Goal: Task Accomplishment & Management: Manage account settings

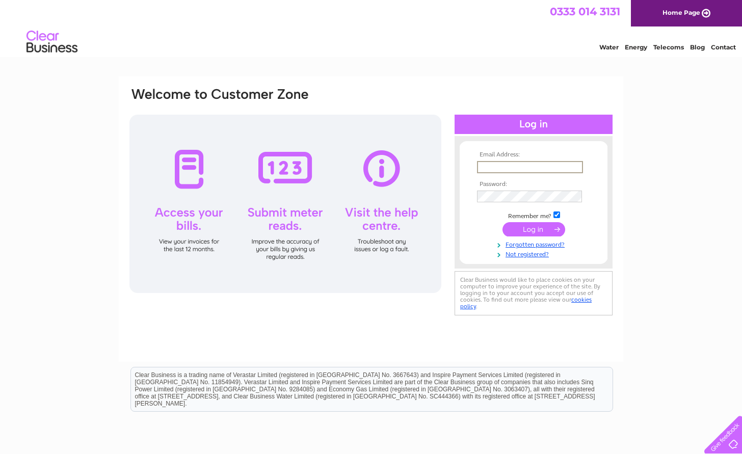
type input "harris529@btinternet.com"
click at [537, 227] on input "submit" at bounding box center [534, 229] width 63 height 14
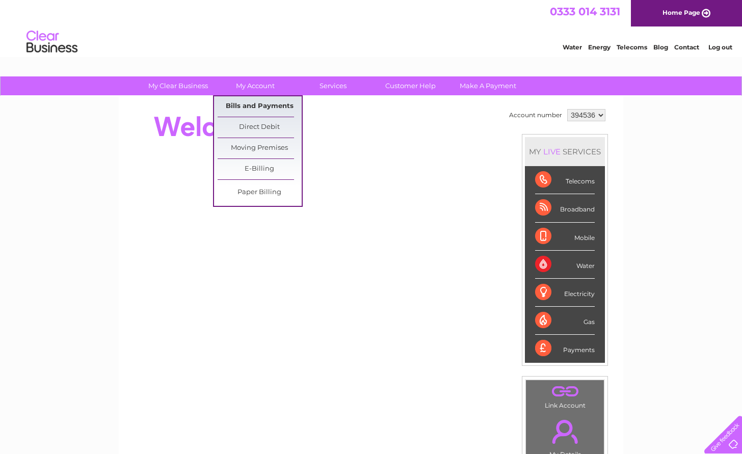
click at [264, 105] on link "Bills and Payments" at bounding box center [260, 106] width 84 height 20
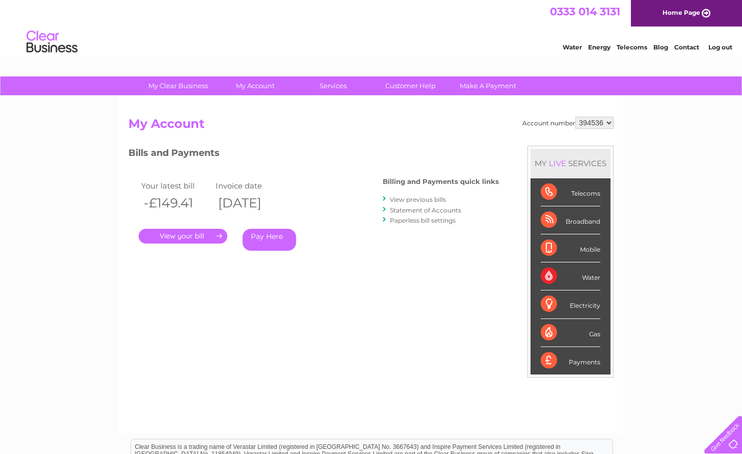
click at [408, 199] on link "View previous bills" at bounding box center [418, 200] width 56 height 8
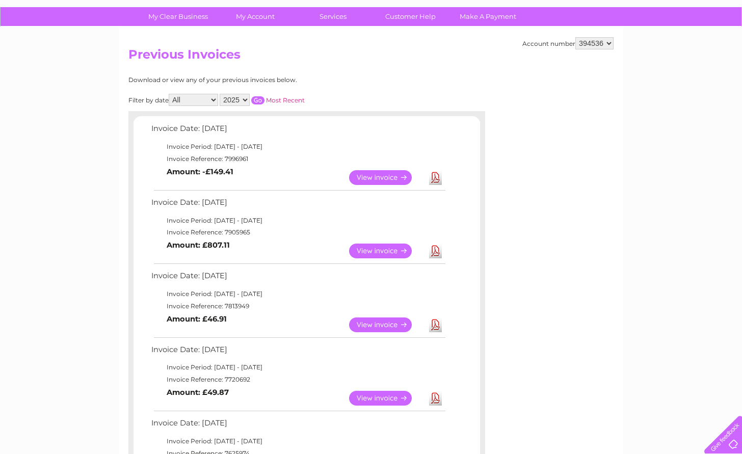
scroll to position [80, 0]
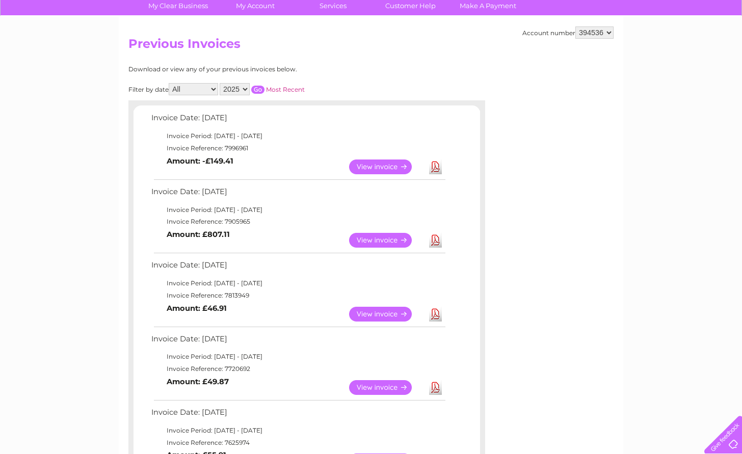
click at [380, 233] on link "View" at bounding box center [386, 240] width 75 height 15
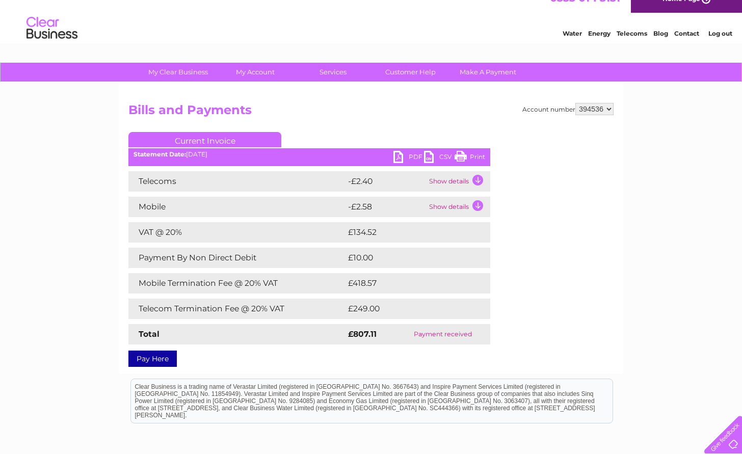
scroll to position [14, 0]
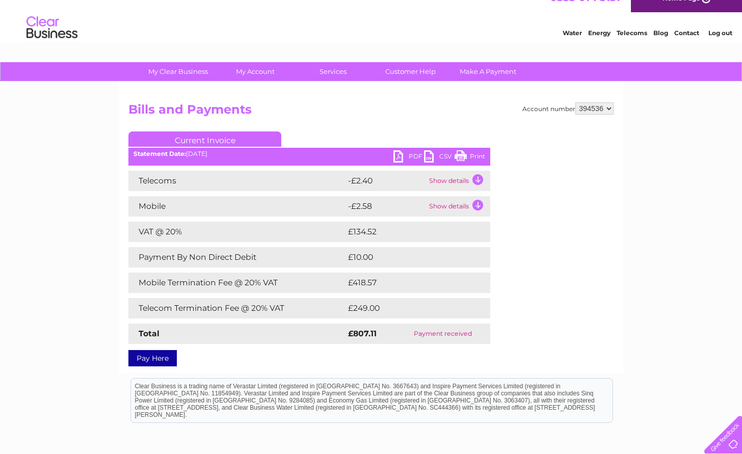
click at [480, 181] on td "Show details" at bounding box center [459, 181] width 64 height 20
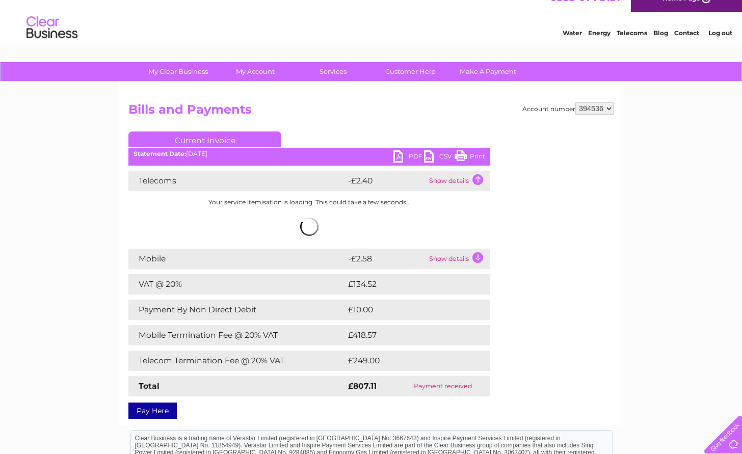
click at [479, 177] on td "Show details" at bounding box center [459, 181] width 64 height 20
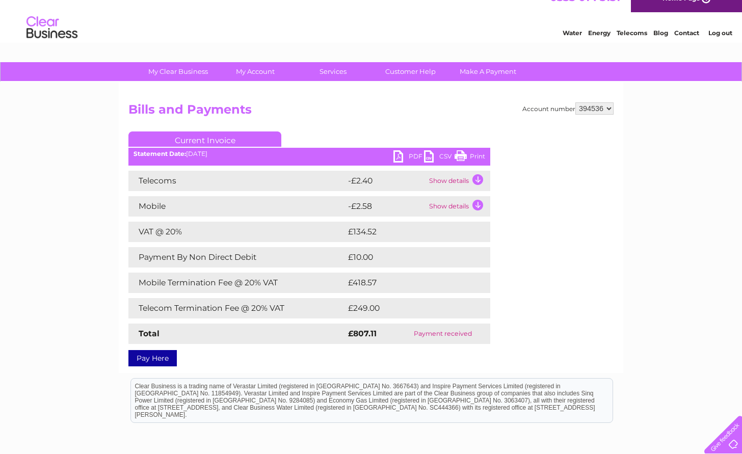
click at [462, 154] on link "Print" at bounding box center [470, 157] width 31 height 15
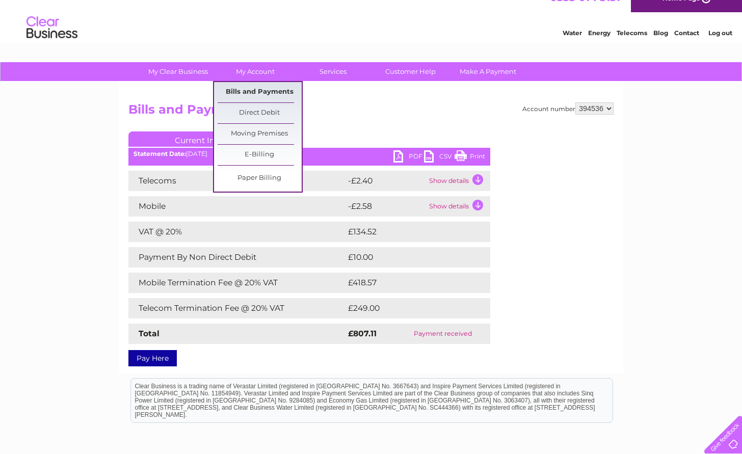
click at [263, 88] on link "Bills and Payments" at bounding box center [260, 92] width 84 height 20
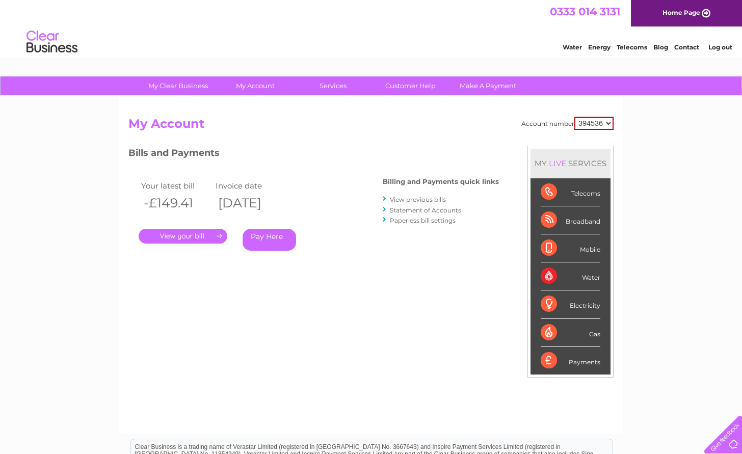
click at [208, 235] on link "." at bounding box center [183, 236] width 89 height 15
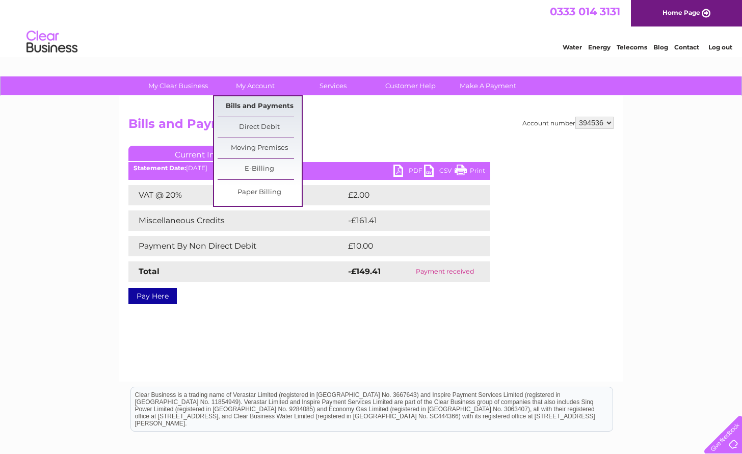
click at [257, 105] on link "Bills and Payments" at bounding box center [260, 106] width 84 height 20
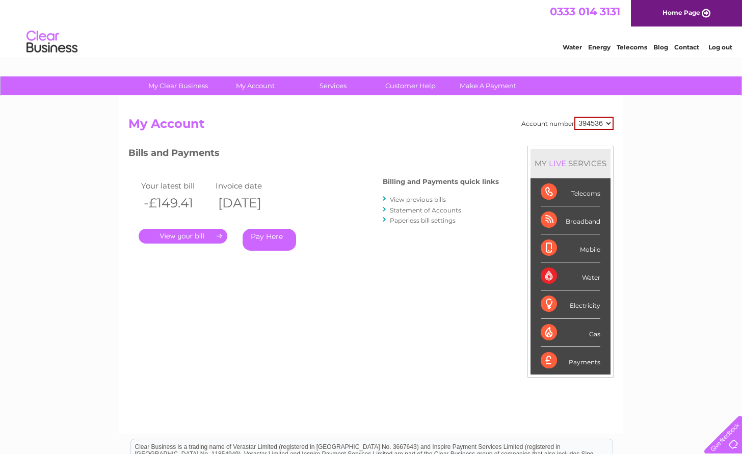
click at [396, 197] on link "View previous bills" at bounding box center [418, 200] width 56 height 8
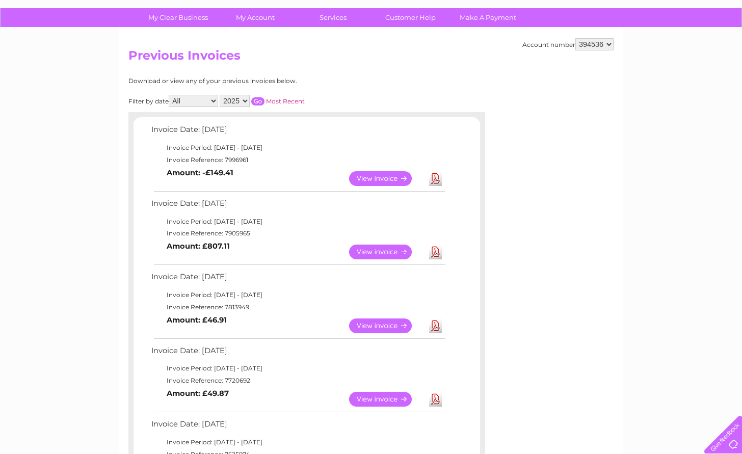
scroll to position [34, 0]
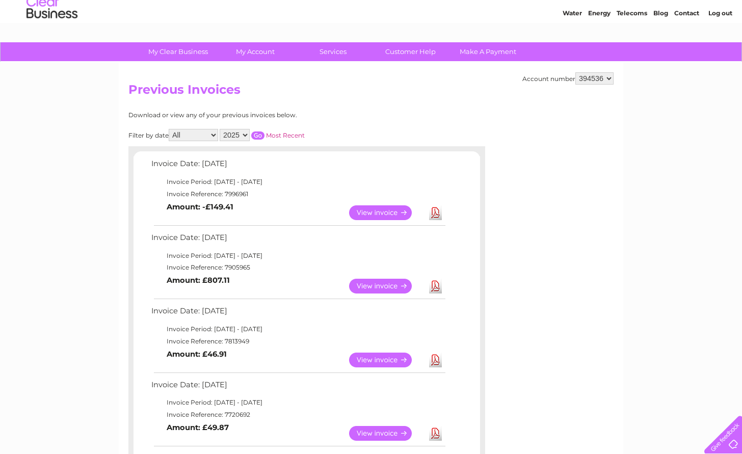
click at [380, 209] on link "View" at bounding box center [386, 212] width 75 height 15
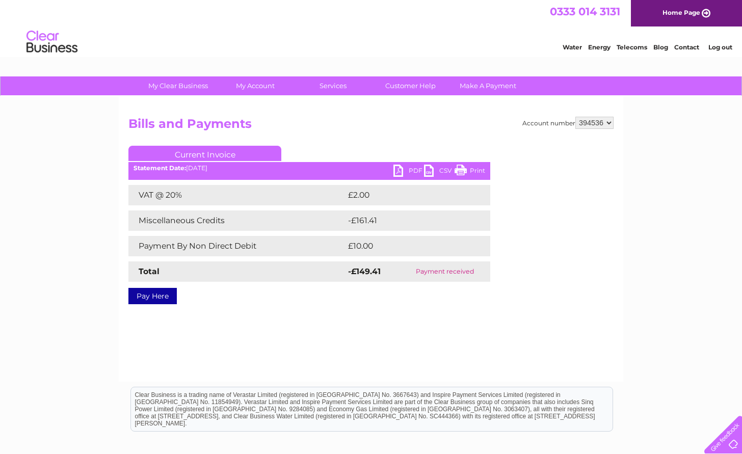
click at [478, 170] on link "Print" at bounding box center [470, 172] width 31 height 15
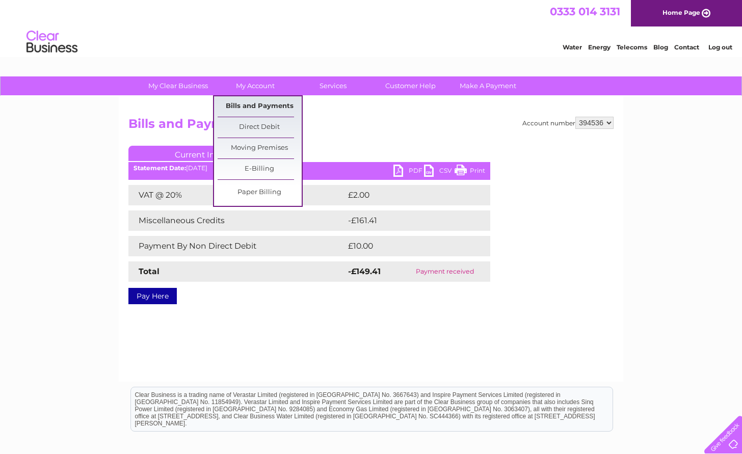
click at [256, 102] on link "Bills and Payments" at bounding box center [260, 106] width 84 height 20
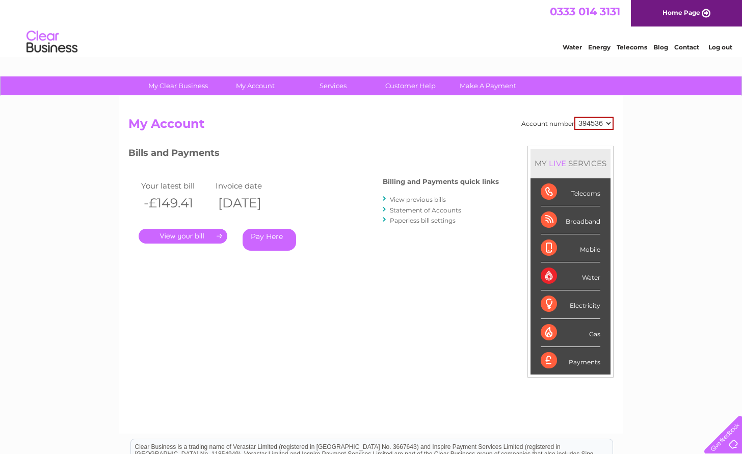
click at [398, 208] on link "Statement of Accounts" at bounding box center [425, 210] width 71 height 8
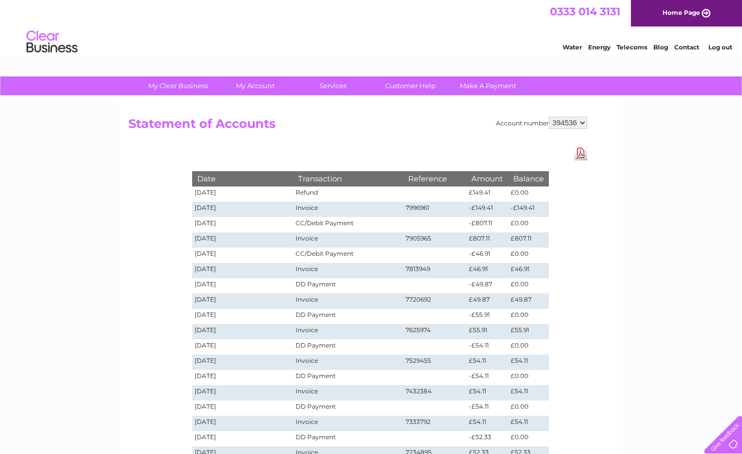
scroll to position [1, 0]
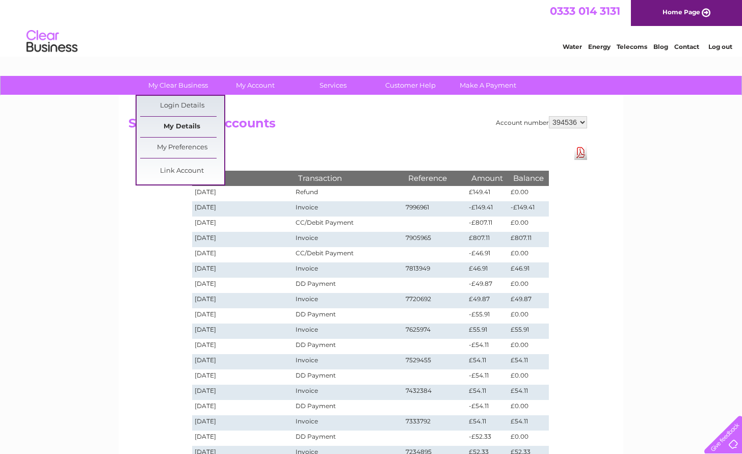
click at [186, 125] on link "My Details" at bounding box center [182, 127] width 84 height 20
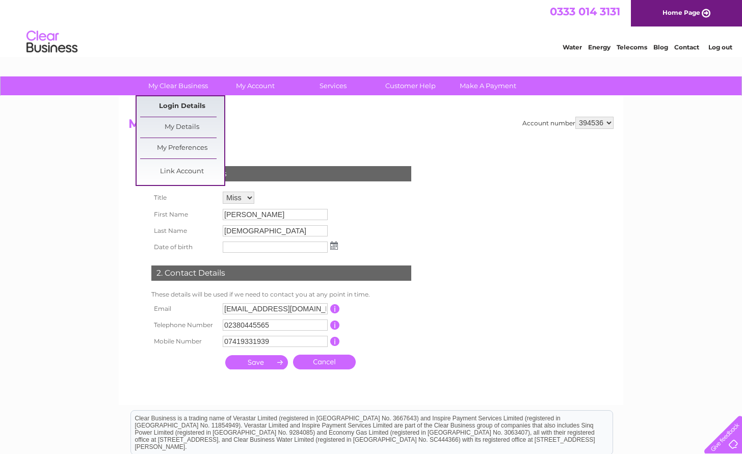
click at [181, 108] on link "Login Details" at bounding box center [182, 106] width 84 height 20
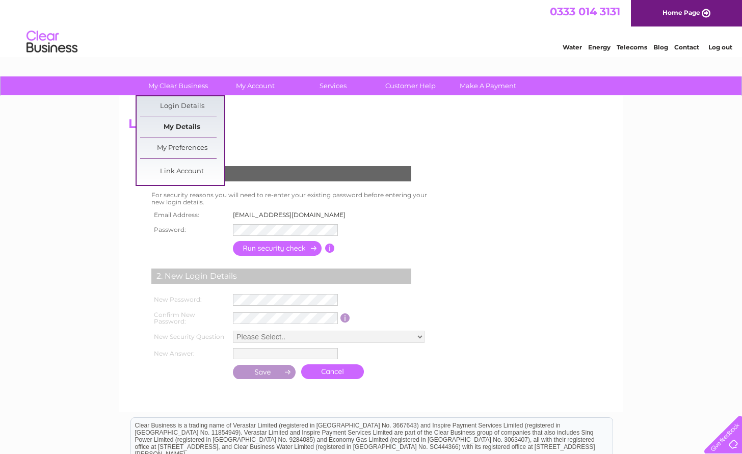
click at [174, 126] on link "My Details" at bounding box center [182, 127] width 84 height 20
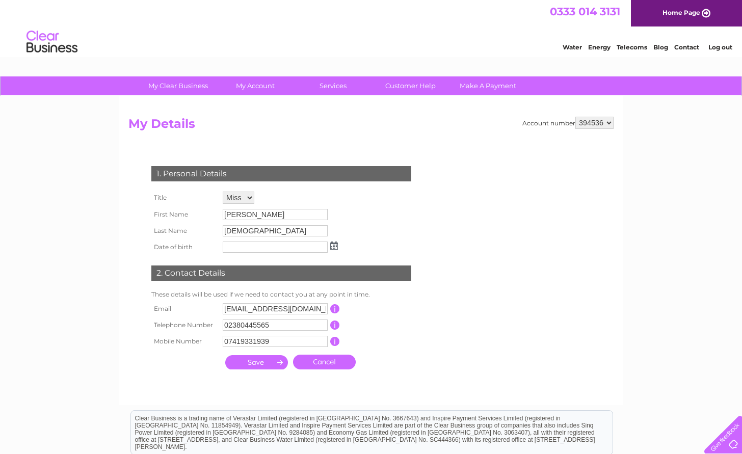
click at [720, 47] on link "Log out" at bounding box center [721, 47] width 24 height 8
